Goal: Information Seeking & Learning: Learn about a topic

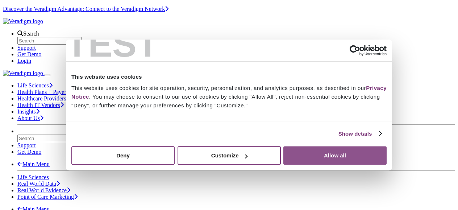
click at [328, 152] on button "Allow all" at bounding box center [334, 155] width 103 height 18
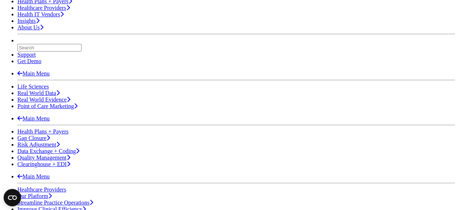
scroll to position [91, 0]
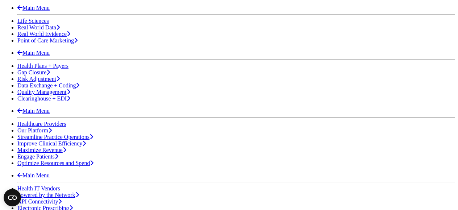
scroll to position [150, 0]
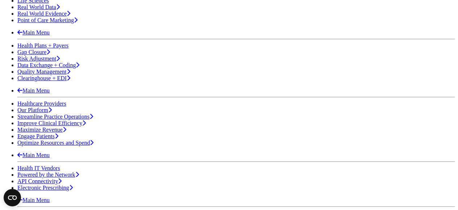
scroll to position [176, 0]
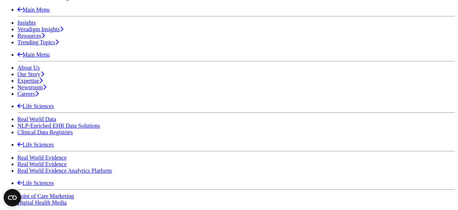
scroll to position [360, 0]
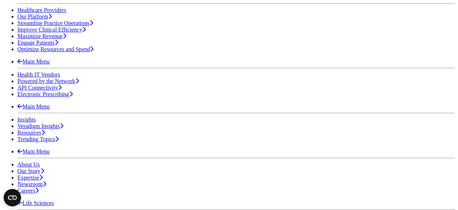
scroll to position [282, 0]
